Goal: Find specific page/section: Find specific page/section

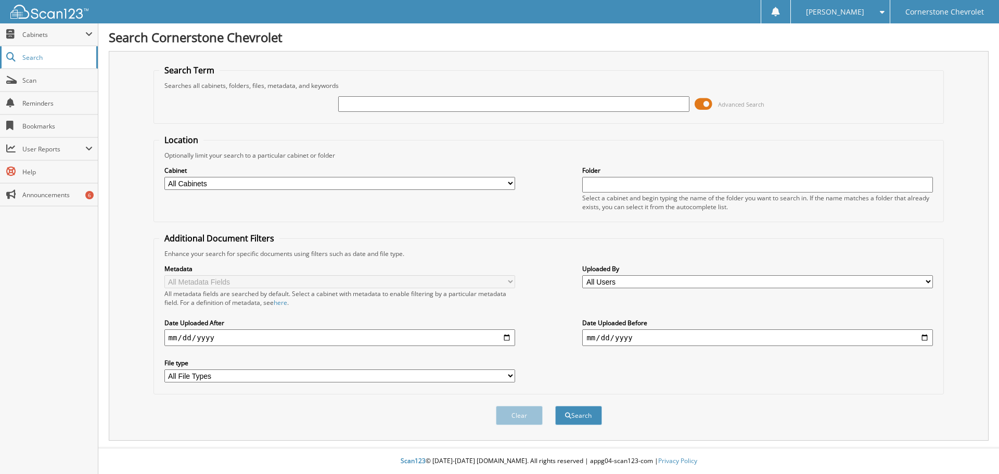
click at [34, 58] on span "Search" at bounding box center [56, 57] width 69 height 9
click at [404, 108] on input "text" at bounding box center [513, 104] width 351 height 16
type input "2GCUKEED7S1145841"
click at [555, 406] on button "Search" at bounding box center [578, 415] width 47 height 19
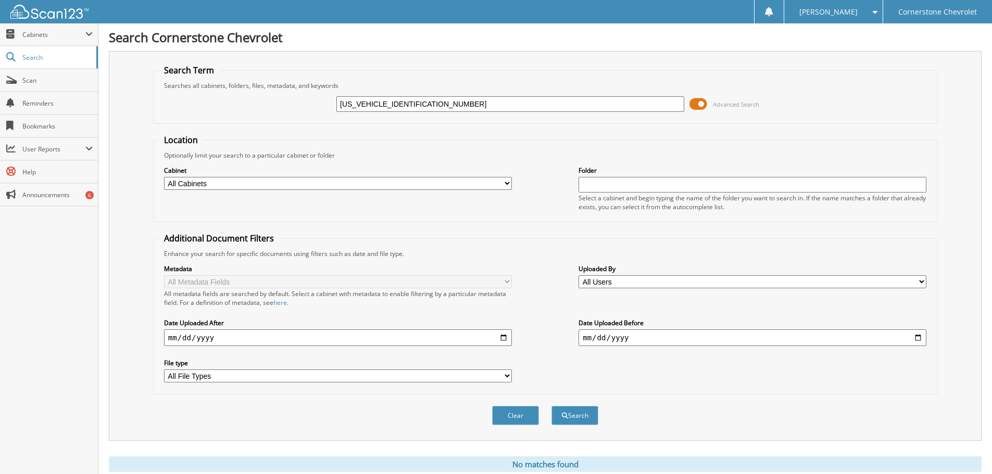
drag, startPoint x: 445, startPoint y: 99, endPoint x: 282, endPoint y: 98, distance: 162.9
click at [282, 98] on div "2GCUKEED7S1145841 Advanced Search" at bounding box center [545, 104] width 773 height 28
type input "25290"
click at [551, 406] on button "Search" at bounding box center [574, 415] width 47 height 19
click at [569, 412] on button "Search" at bounding box center [574, 415] width 47 height 19
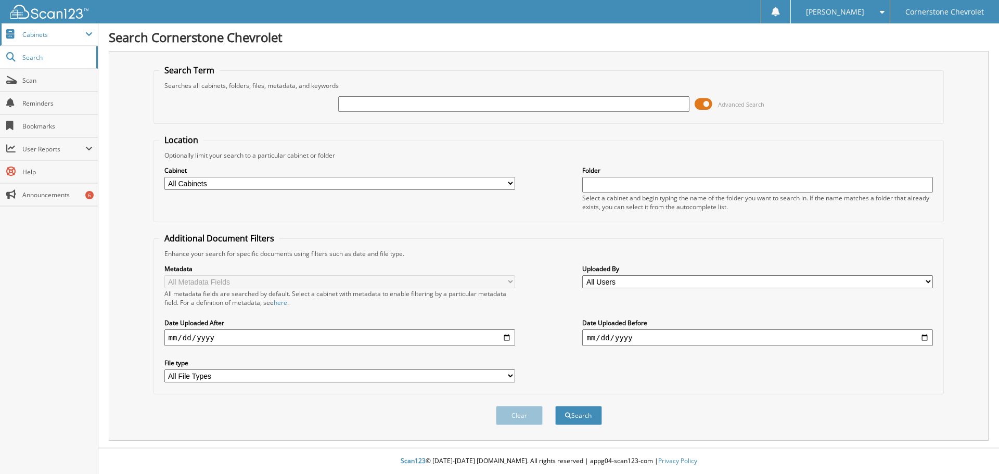
click at [27, 33] on span "Cabinets" at bounding box center [53, 34] width 63 height 9
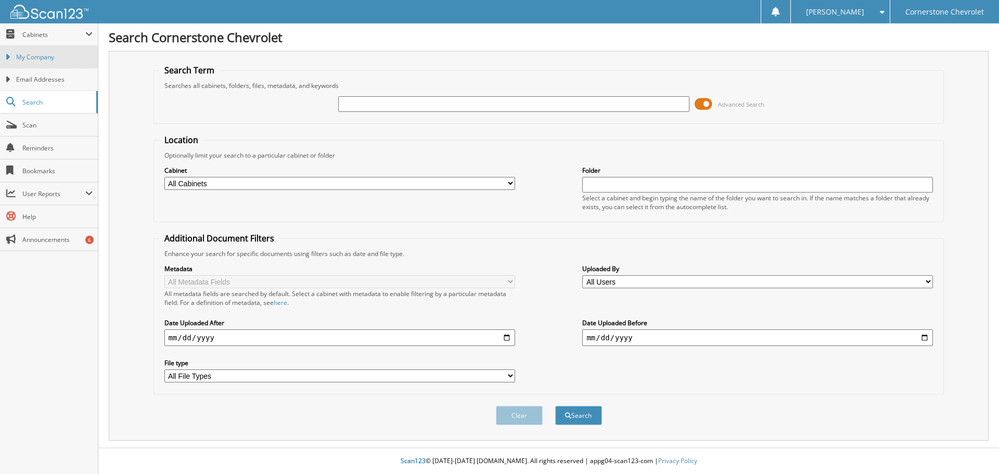
click at [35, 57] on span "My Company" at bounding box center [54, 57] width 77 height 9
